Goal: Download file/media

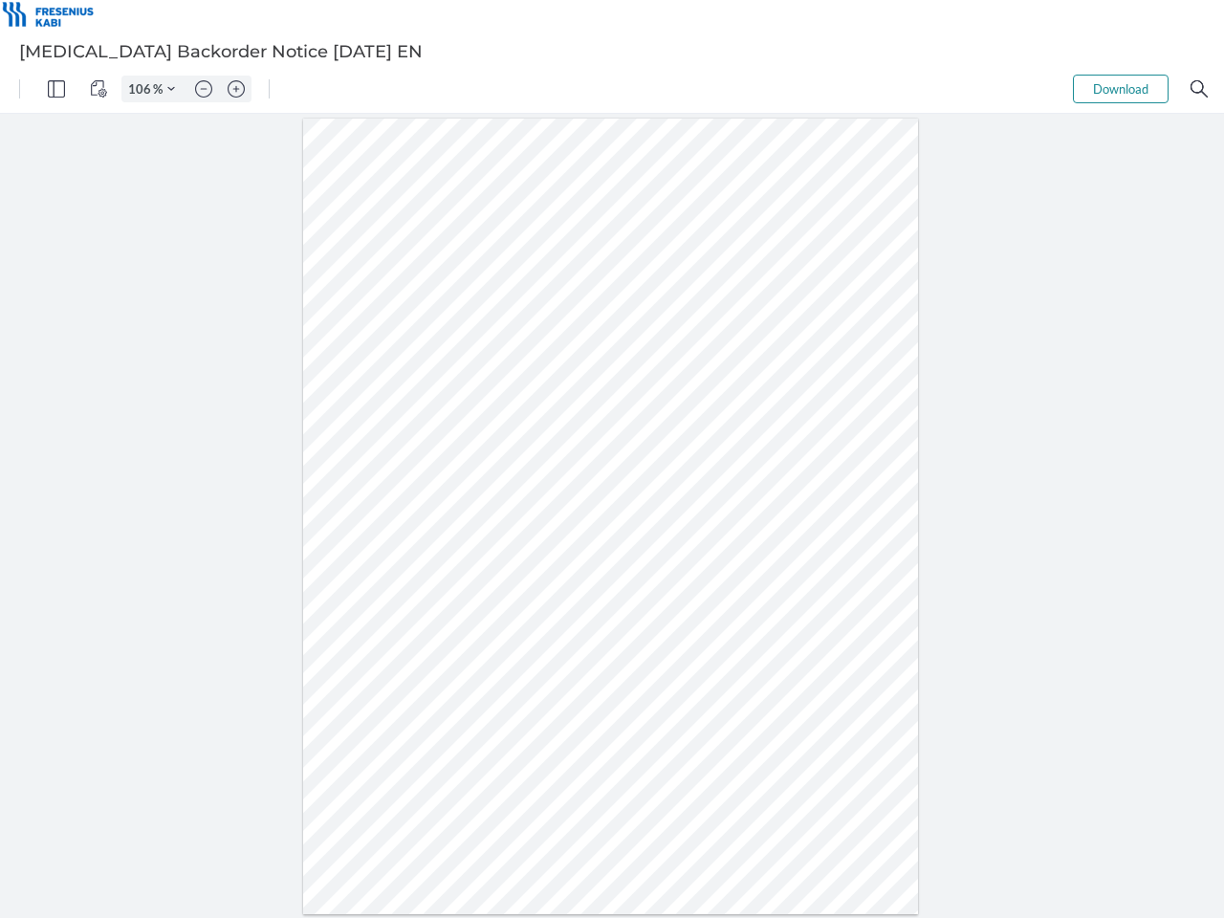
click at [56, 89] on img "Panel" at bounding box center [56, 88] width 17 height 17
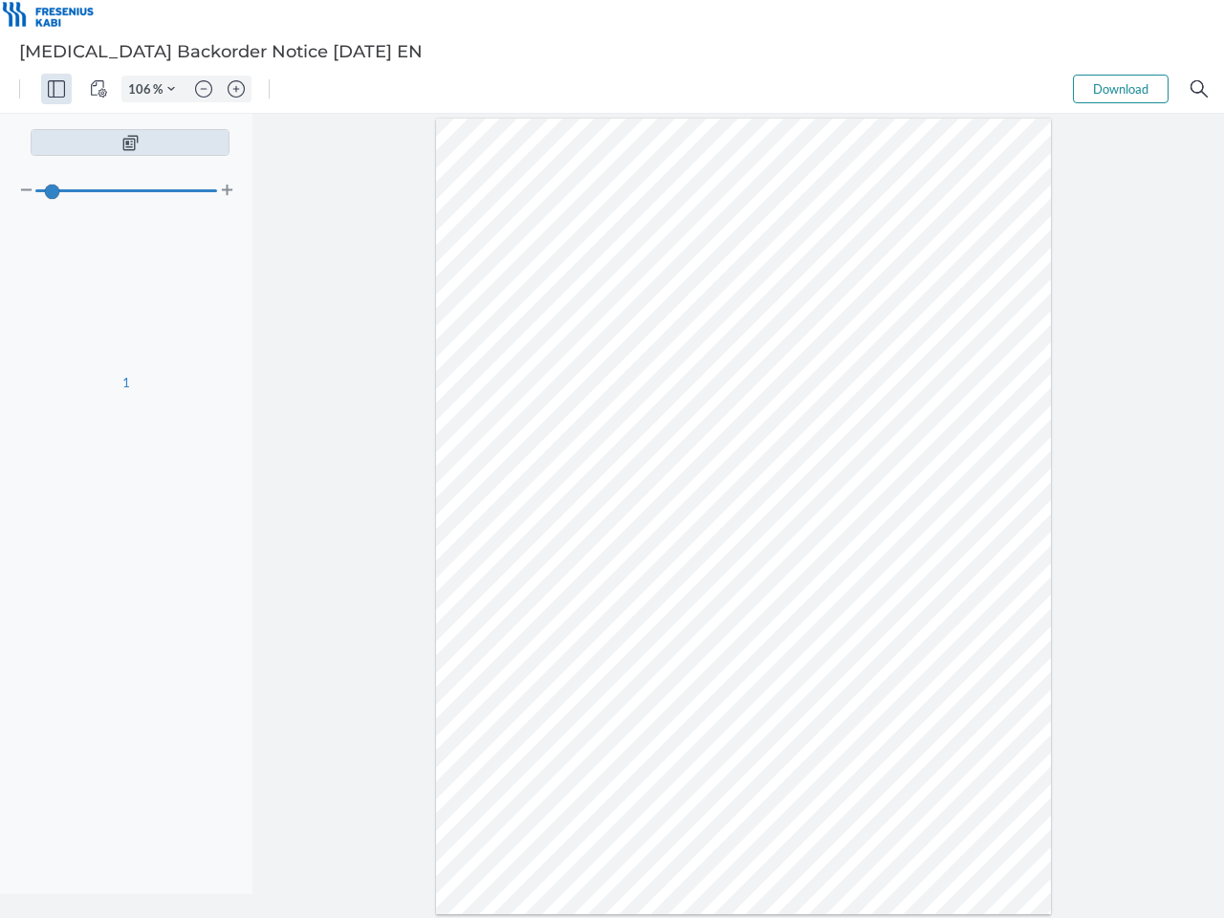
click at [99, 89] on img "View Controls" at bounding box center [98, 88] width 17 height 17
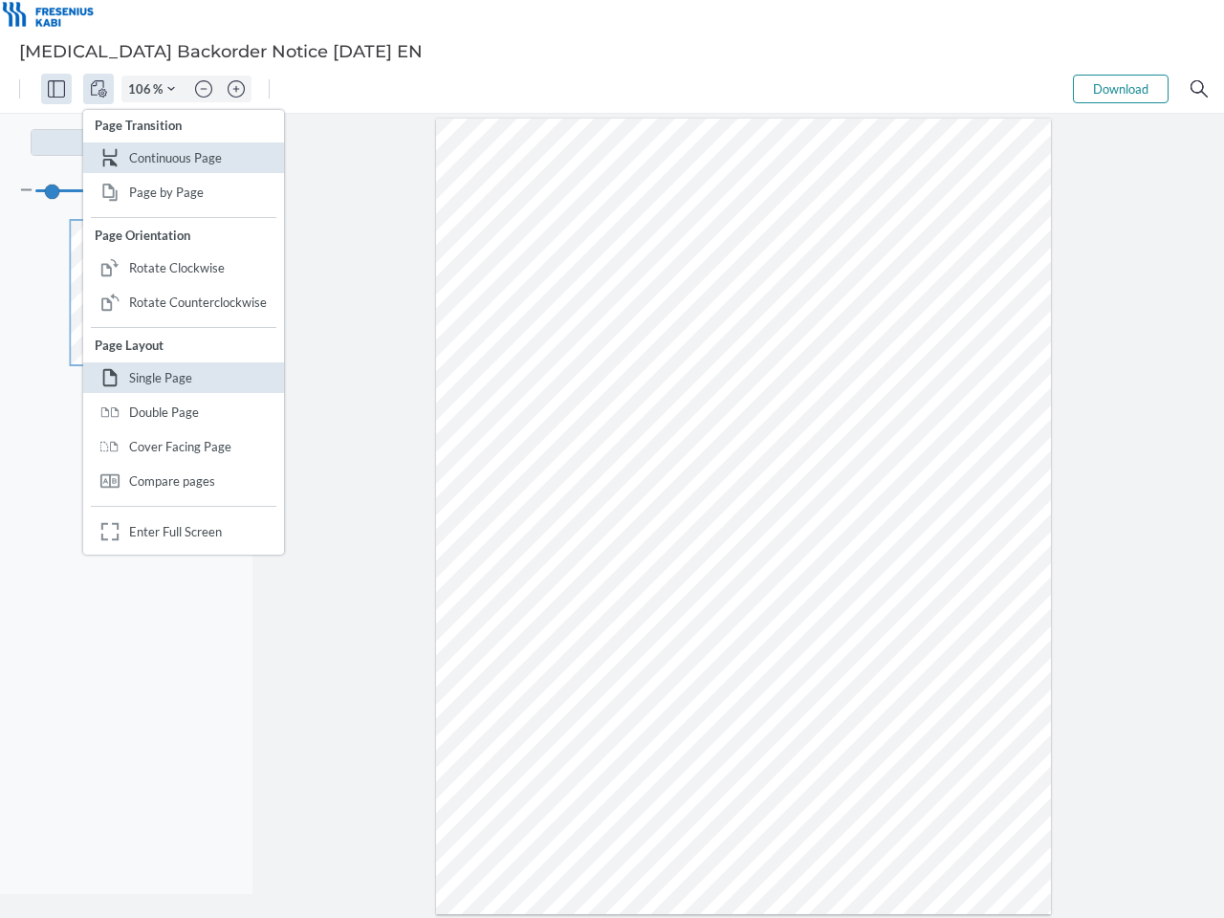
click at [142, 89] on input "106" at bounding box center [137, 88] width 31 height 17
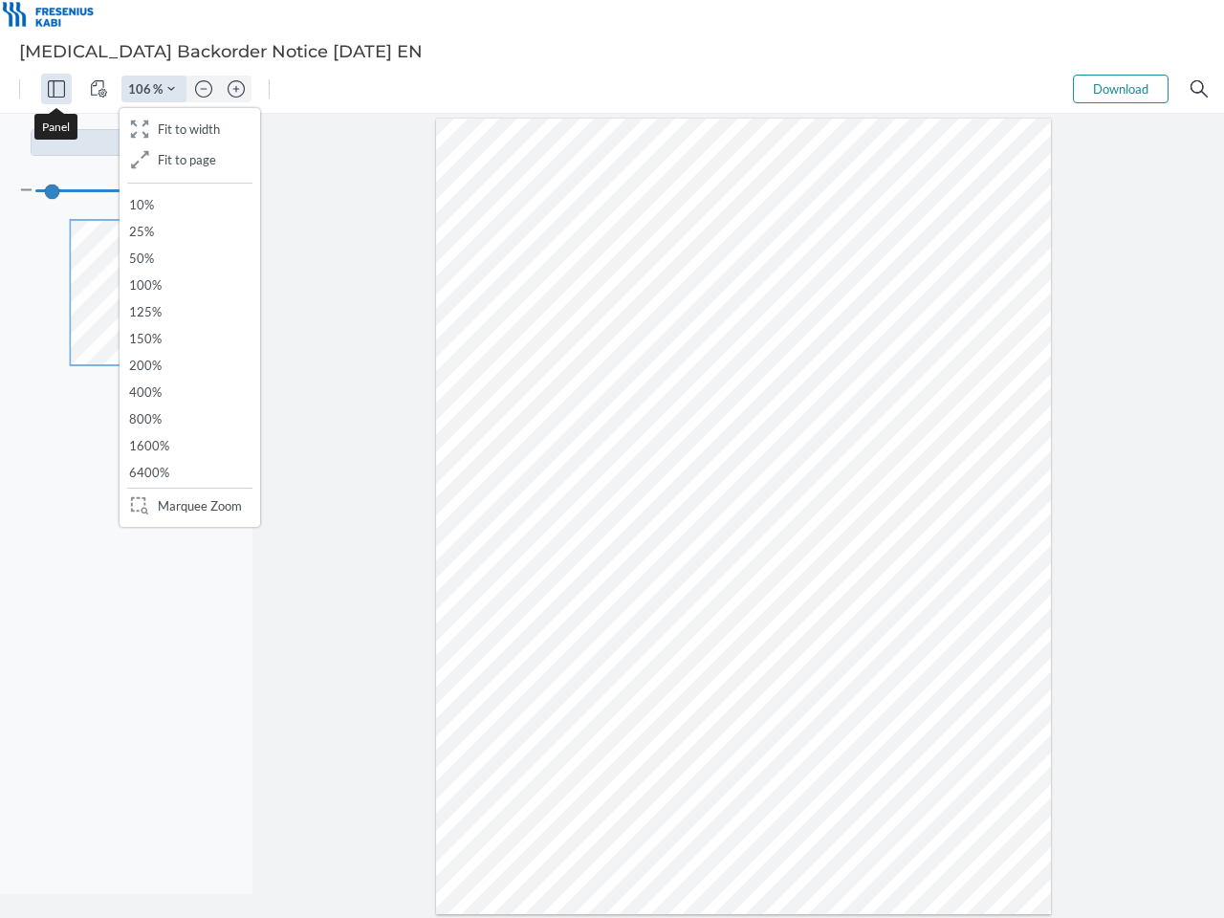
click at [171, 89] on img "Zoom Controls" at bounding box center [171, 89] width 8 height 8
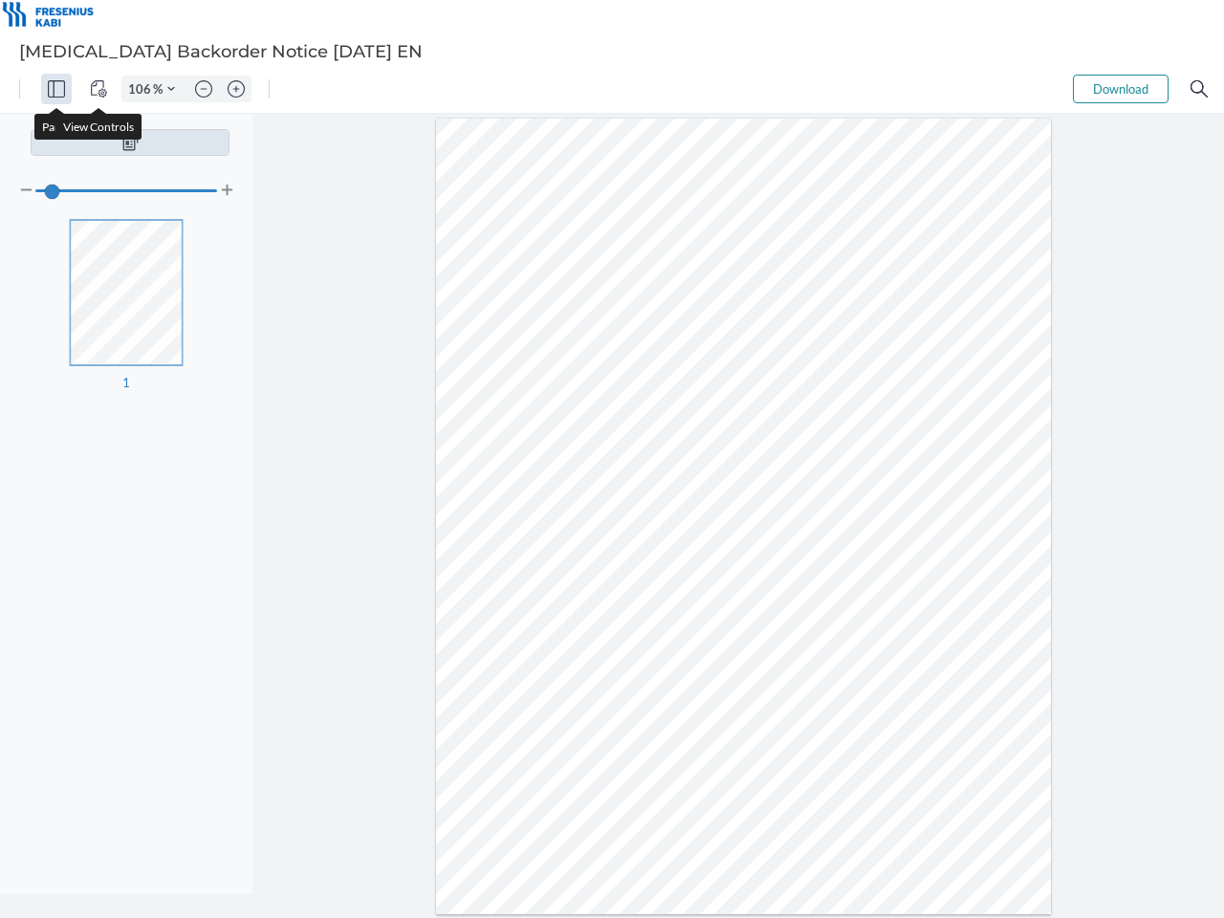
click at [204, 89] on img "Zoom out" at bounding box center [203, 88] width 17 height 17
click at [236, 89] on img "Zoom in" at bounding box center [236, 88] width 17 height 17
type input "106"
click at [1121, 89] on button "Download" at bounding box center [1121, 89] width 96 height 29
click at [1199, 89] on img "Search" at bounding box center [1199, 88] width 17 height 17
